Goal: Information Seeking & Learning: Learn about a topic

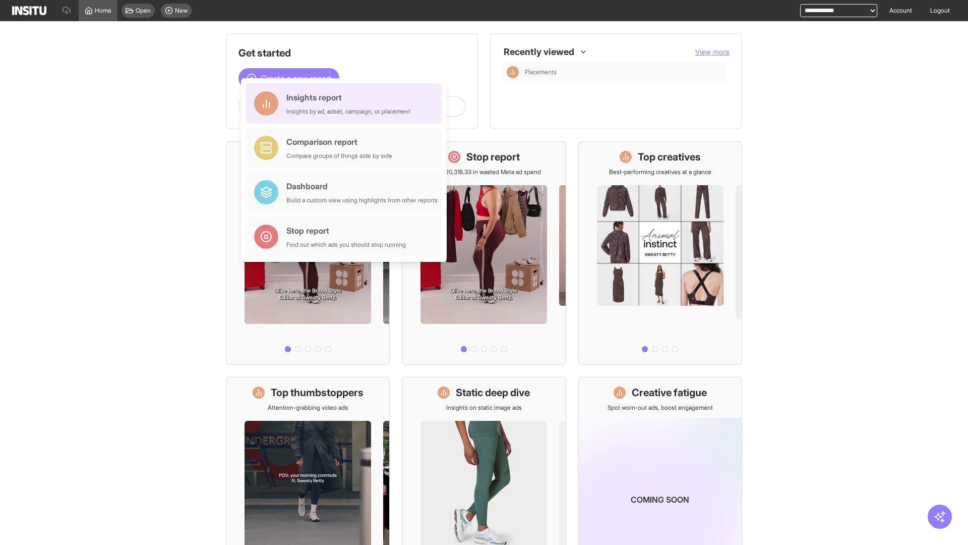
click at [346, 103] on div "Insights report Insights by ad, adset, campaign, or placement" at bounding box center [348, 103] width 124 height 24
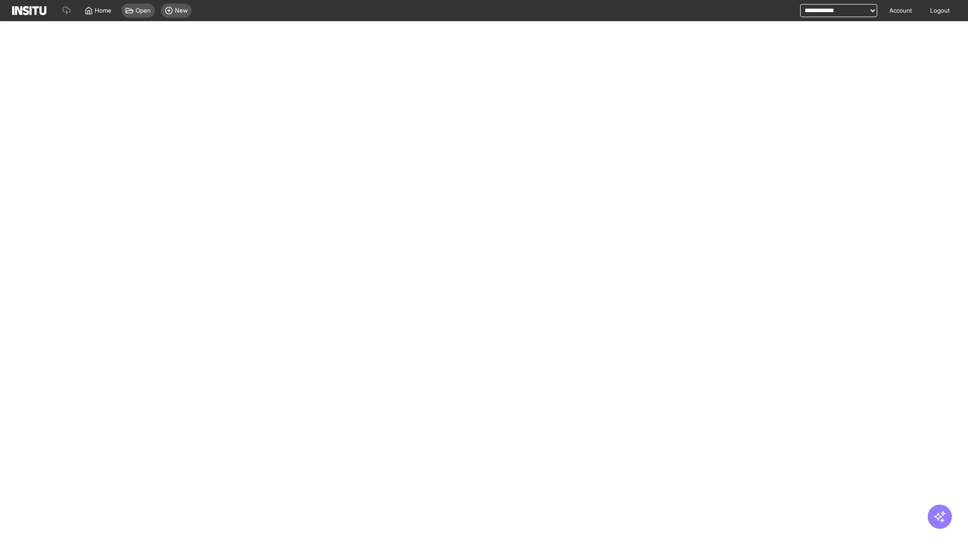
select select "**"
